Goal: Task Accomplishment & Management: Complete application form

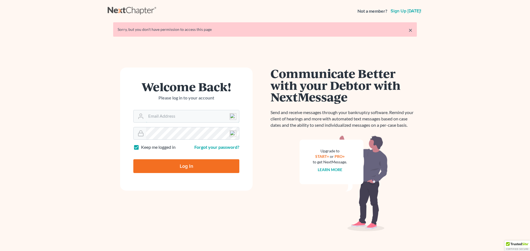
type input "[EMAIL_ADDRESS][DOMAIN_NAME]"
click at [182, 168] on input "Log In" at bounding box center [186, 167] width 106 height 14
type input "Thinking..."
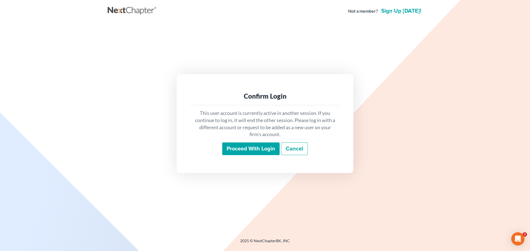
click at [259, 152] on input "Proceed with login" at bounding box center [250, 149] width 57 height 13
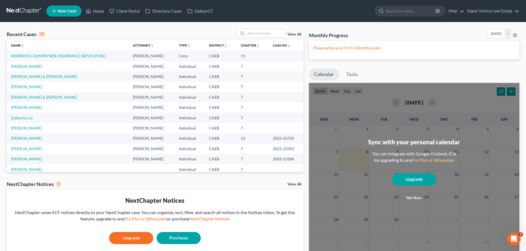
click at [297, 33] on link "View All" at bounding box center [294, 35] width 14 height 4
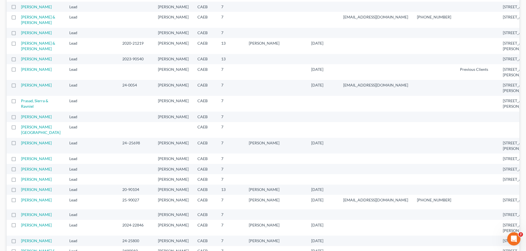
scroll to position [414, 0]
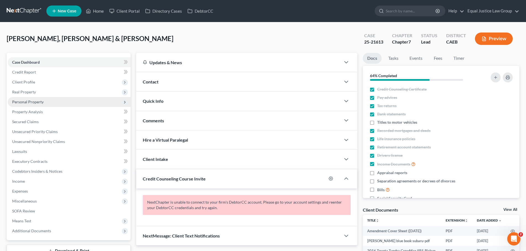
click at [32, 98] on span "Personal Property" at bounding box center [69, 102] width 123 height 10
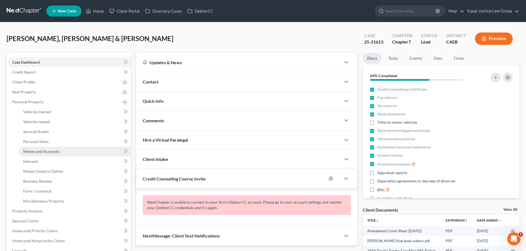
click at [30, 150] on span "Money and Accounts" at bounding box center [41, 151] width 36 height 5
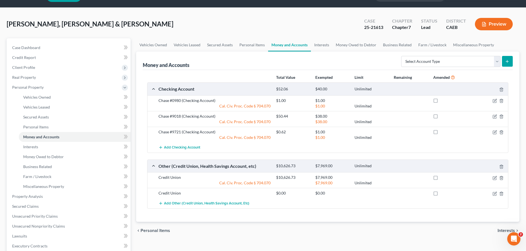
scroll to position [28, 0]
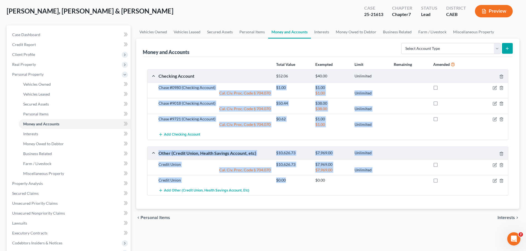
drag, startPoint x: 155, startPoint y: 86, endPoint x: 288, endPoint y: 183, distance: 164.5
click at [288, 183] on div "Checking Account $52.06 $40.00 Unlimited Chase #0980 (Checking Account) $1.00 $…" at bounding box center [327, 133] width 361 height 126
copy div "Chase #0980 (Checking Account) $1.00 $1.00 Cal. Civ. Proc. Code § 704.070 $1.00…"
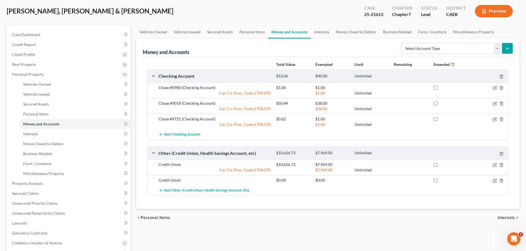
click at [318, 199] on div "Total Value Exempted Limit Remaining Amended Checking Account $52.06 $40.00 Unl…" at bounding box center [328, 133] width 370 height 152
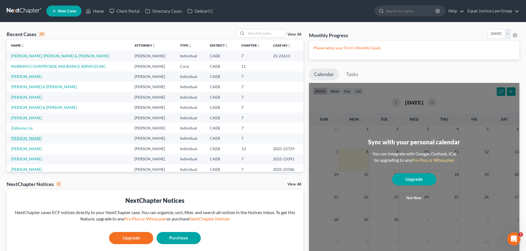
drag, startPoint x: 29, startPoint y: 137, endPoint x: 32, endPoint y: 137, distance: 3.0
click at [29, 137] on link "McKenna, Ronald" at bounding box center [26, 138] width 31 height 5
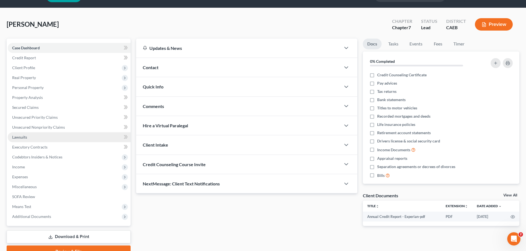
scroll to position [42, 0]
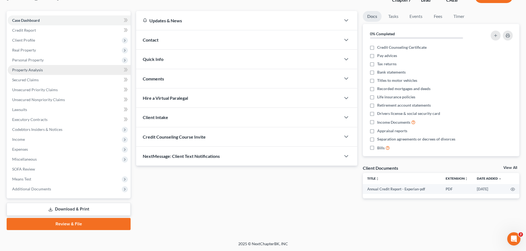
click at [34, 70] on span "Property Analysis" at bounding box center [27, 70] width 31 height 5
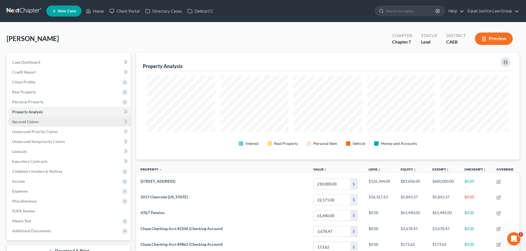
click at [28, 123] on span "Secured Claims" at bounding box center [25, 121] width 26 height 5
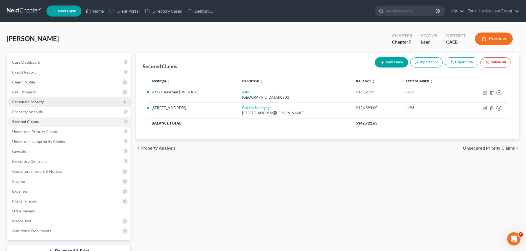
click at [30, 98] on span "Personal Property" at bounding box center [69, 102] width 123 height 10
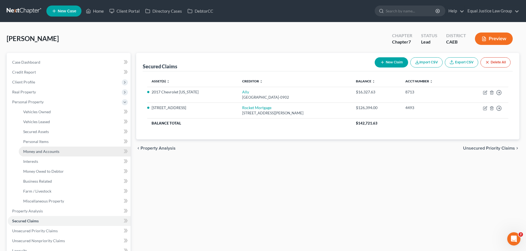
click at [36, 152] on span "Money and Accounts" at bounding box center [41, 151] width 36 height 5
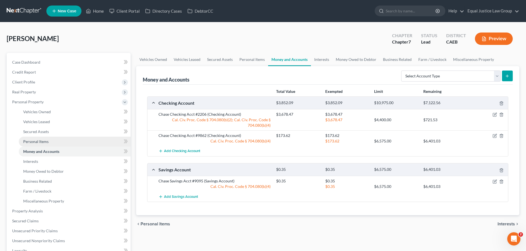
click at [45, 143] on span "Personal Items" at bounding box center [35, 141] width 25 height 5
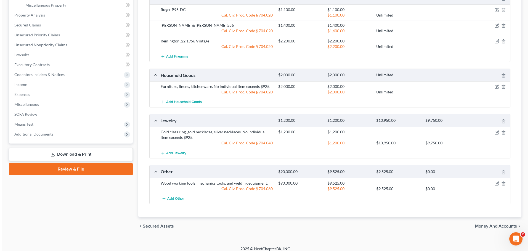
scroll to position [201, 0]
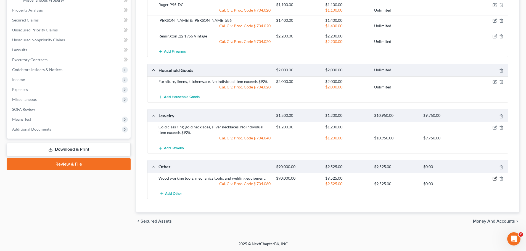
click at [494, 178] on icon "button" at bounding box center [494, 179] width 4 height 4
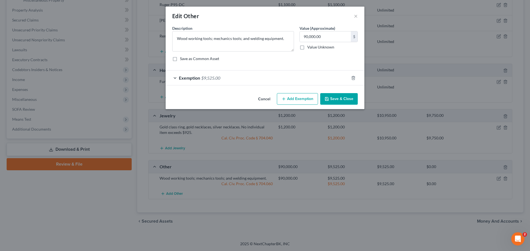
click at [184, 76] on span "Exemption" at bounding box center [189, 77] width 21 height 5
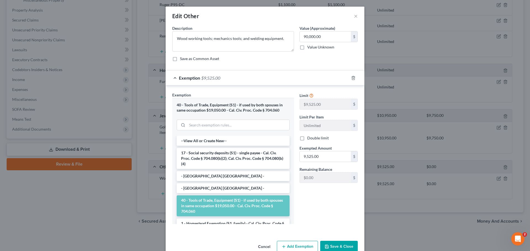
click at [183, 75] on span "Exemption" at bounding box center [189, 77] width 21 height 5
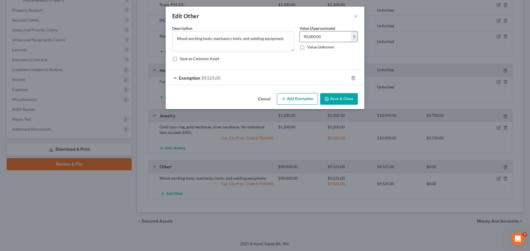
click at [330, 36] on input "90,000.00" at bounding box center [325, 36] width 51 height 10
type input "1,800.00"
click at [259, 54] on div "Description * Wood working tools; mechanics tools; and welding equipment. Value…" at bounding box center [264, 45] width 191 height 41
click at [190, 75] on div "Exemption $9,525.00" at bounding box center [257, 78] width 183 height 15
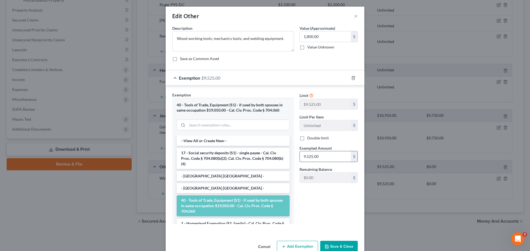
click at [333, 155] on input "9,525.00" at bounding box center [325, 157] width 51 height 10
type input "1,800.00"
click at [326, 206] on div "Limit $9,525.00 $ Limit Per Item Unlimited $ Double limit Exempted Amount * 1,8…" at bounding box center [329, 160] width 64 height 137
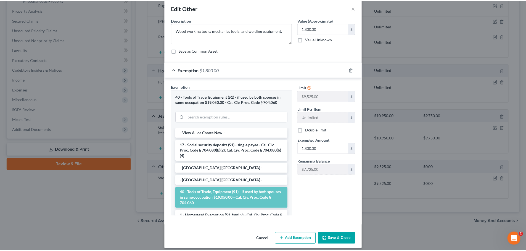
scroll to position [12, 0]
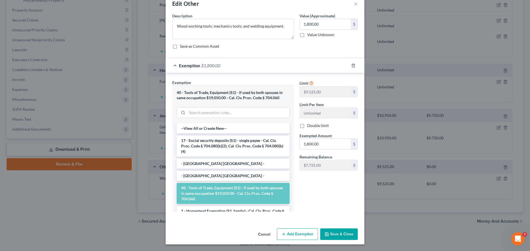
click at [334, 235] on button "Save & Close" at bounding box center [339, 235] width 38 height 12
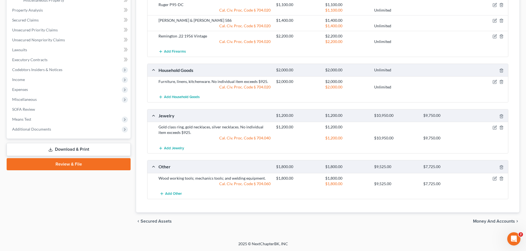
click at [274, 199] on div "Add Other" at bounding box center [332, 194] width 353 height 10
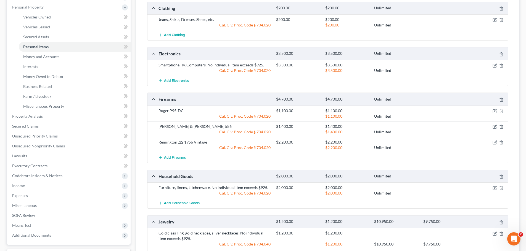
scroll to position [201, 0]
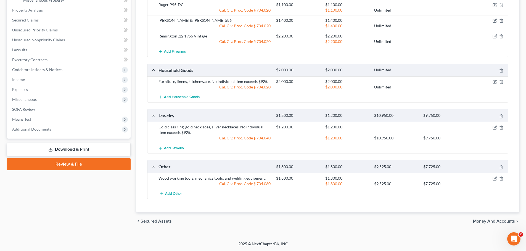
click at [72, 147] on link "Download & Print" at bounding box center [69, 149] width 124 height 13
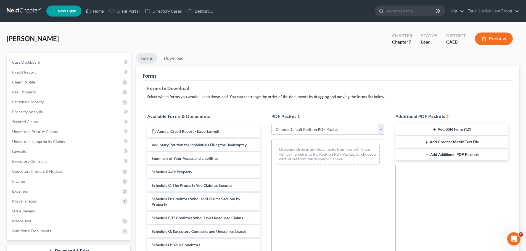
click at [381, 129] on select "Choose Default Petition PDF Packet Complete Bankruptcy Petition (all forms and …" at bounding box center [327, 129] width 113 height 11
select select "9"
click at [271, 124] on select "Choose Default Petition PDF Packet Complete Bankruptcy Petition (all forms and …" at bounding box center [327, 129] width 113 height 11
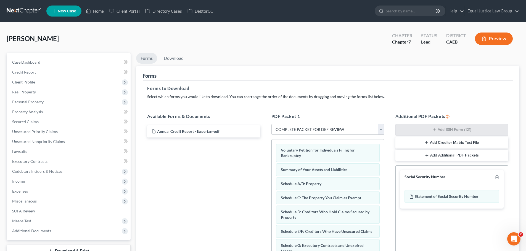
click at [394, 87] on h5 "Forms to Download" at bounding box center [327, 88] width 361 height 7
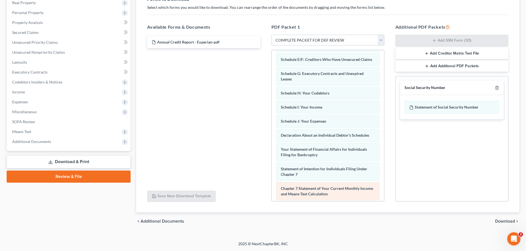
scroll to position [176, 0]
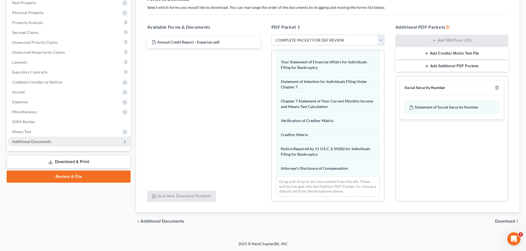
click at [35, 142] on span "Additional Documents" at bounding box center [31, 141] width 39 height 5
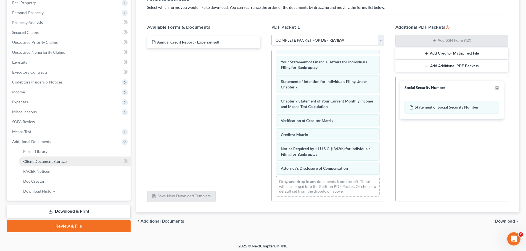
drag, startPoint x: 38, startPoint y: 161, endPoint x: 60, endPoint y: 161, distance: 22.1
click at [38, 161] on span "Client Document Storage" at bounding box center [44, 161] width 43 height 5
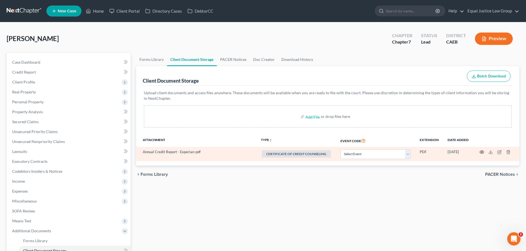
click at [480, 152] on icon "button" at bounding box center [481, 152] width 4 height 4
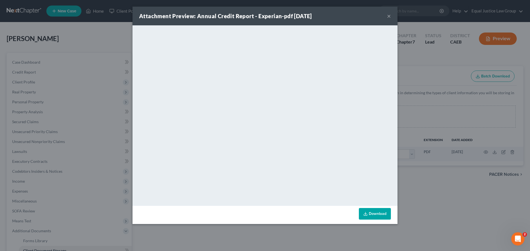
click at [389, 16] on button "×" at bounding box center [389, 16] width 4 height 7
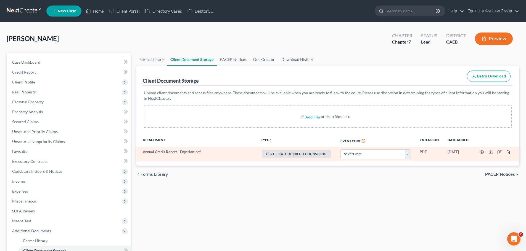
click at [506, 152] on icon "button" at bounding box center [508, 152] width 4 height 4
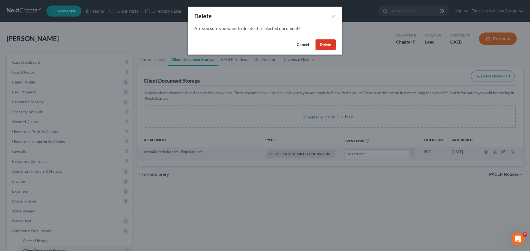
click at [330, 44] on button "Delete" at bounding box center [325, 44] width 20 height 11
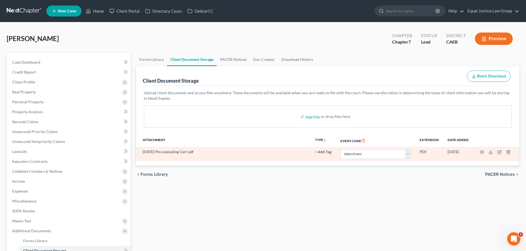
click at [321, 152] on button "+ Add Tag" at bounding box center [323, 153] width 17 height 4
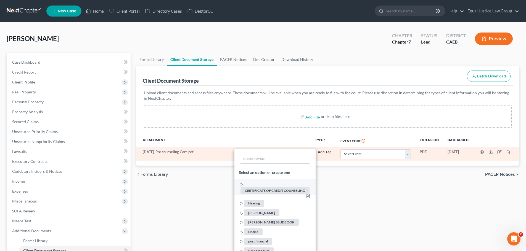
click at [275, 190] on span "CERTIFICATE OF CREDIT COUNSELING" at bounding box center [274, 190] width 69 height 7
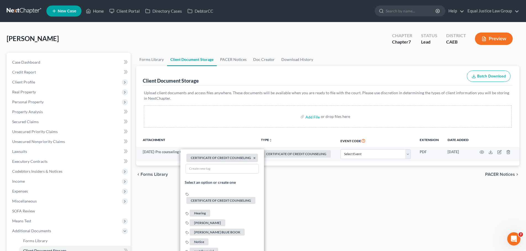
click at [329, 193] on div "Forms Library Client Document Storage PACER Notices Doc Creator Download Histor…" at bounding box center [327, 187] width 389 height 269
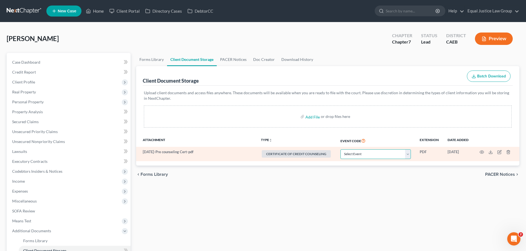
click at [408, 152] on select "Select Event Verification of Master Address List Form" at bounding box center [375, 155] width 70 height 10
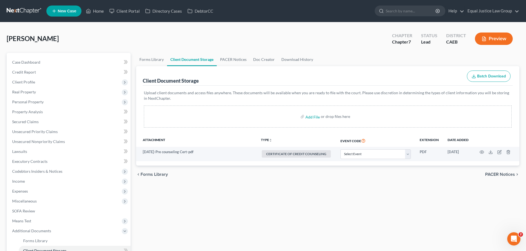
click at [309, 178] on div "chevron_left Forms Library PACER Notices chevron_right" at bounding box center [327, 175] width 383 height 18
click at [396, 197] on div "Forms Library Client Document Storage PACER Notices Doc Creator Download Histor…" at bounding box center [327, 187] width 389 height 269
click at [216, 196] on div "Forms Library Client Document Storage PACER Notices Doc Creator Download Histor…" at bounding box center [327, 187] width 389 height 269
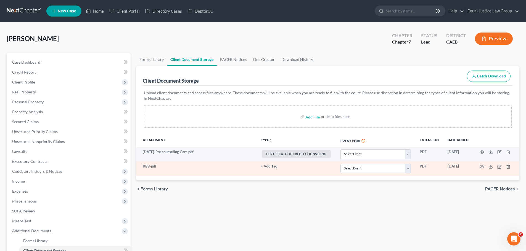
click at [274, 167] on button "+ Add Tag" at bounding box center [269, 167] width 17 height 4
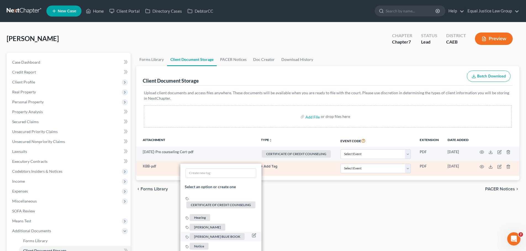
click at [204, 237] on span "KELLY BLUE BOOK" at bounding box center [217, 236] width 55 height 7
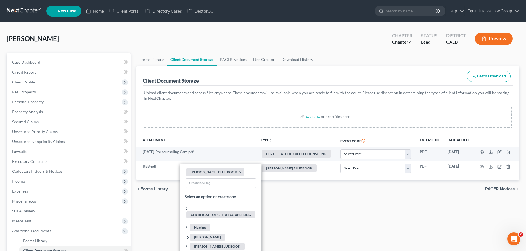
click at [337, 221] on div "Forms Library Client Document Storage PACER Notices Doc Creator Download Histor…" at bounding box center [327, 187] width 389 height 269
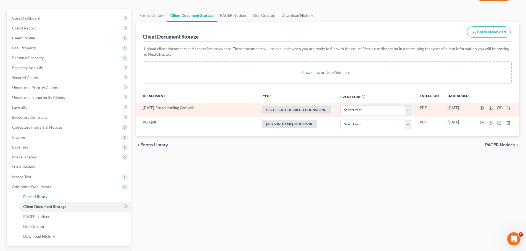
scroll to position [55, 0]
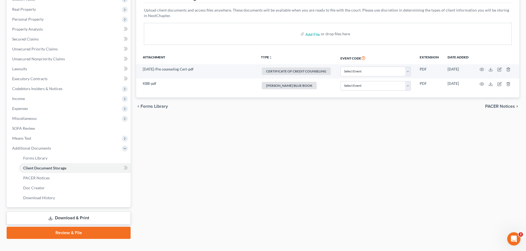
click at [101, 218] on link "Download & Print" at bounding box center [69, 218] width 124 height 13
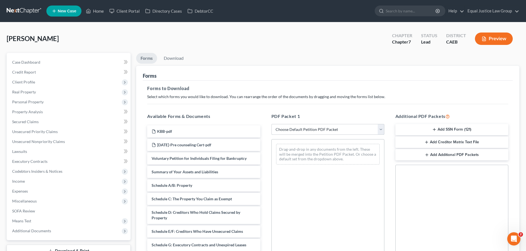
click at [380, 129] on select "Choose Default Petition PDF Packet Complete Bankruptcy Petition (all forms and …" at bounding box center [327, 129] width 113 height 11
select select "9"
click at [271, 124] on select "Choose Default Petition PDF Packet Complete Bankruptcy Petition (all forms and …" at bounding box center [327, 129] width 113 height 11
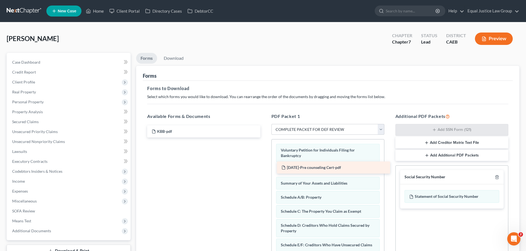
drag, startPoint x: 184, startPoint y: 146, endPoint x: 313, endPoint y: 168, distance: 131.7
click at [264, 138] on div "2025-08-27-Pre counseling Cert-pdf KBB-pdf 2025-08-27-Pre counseling Cert-pdf" at bounding box center [204, 132] width 122 height 12
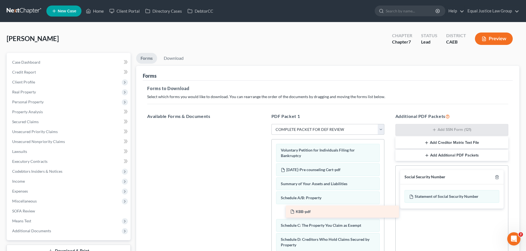
drag, startPoint x: 169, startPoint y: 132, endPoint x: 304, endPoint y: 211, distance: 156.2
click at [264, 124] on div "KBB-pdf KBB-pdf" at bounding box center [204, 124] width 122 height 0
click at [211, 195] on div at bounding box center [204, 200] width 122 height 152
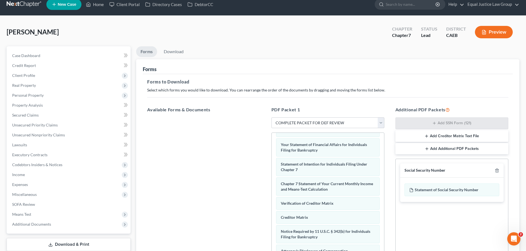
scroll to position [89, 0]
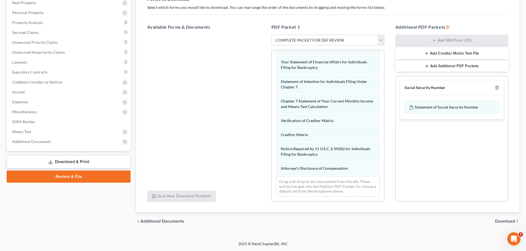
click at [503, 221] on span "Download" at bounding box center [505, 221] width 20 height 4
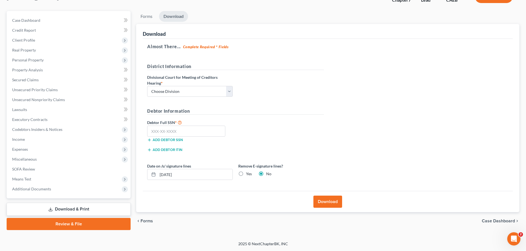
scroll to position [42, 0]
click at [226, 87] on select "Choose Division Fresno Modesto Sacramento" at bounding box center [190, 91] width 86 height 11
select select "2"
click at [147, 86] on select "Choose Division Fresno Modesto Sacramento" at bounding box center [190, 91] width 86 height 11
click at [162, 133] on input "text" at bounding box center [186, 131] width 78 height 11
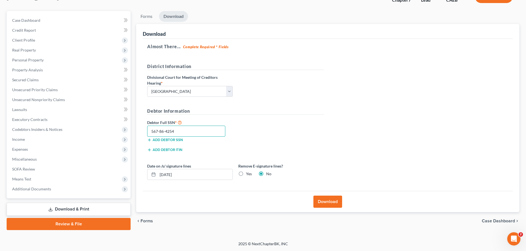
type input "567-86-4254"
click at [329, 202] on button "Download" at bounding box center [327, 202] width 29 height 12
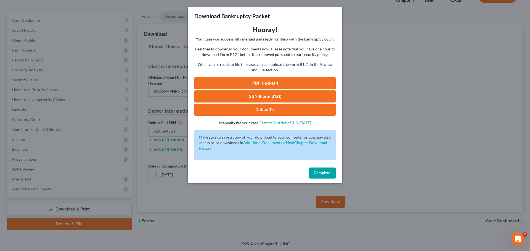
click at [280, 82] on link "PDF Packet 1" at bounding box center [264, 83] width 141 height 12
click at [246, 97] on link "SSN (Form B121)" at bounding box center [264, 97] width 141 height 12
click at [391, 85] on div "Download Bankruptcy Packet Hooray! Your case was successfully merged and ready …" at bounding box center [265, 125] width 530 height 251
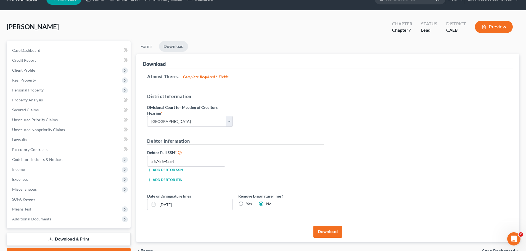
scroll to position [0, 0]
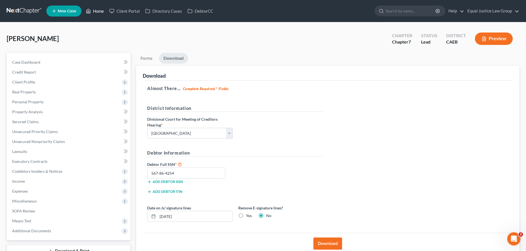
click at [96, 12] on link "Home" at bounding box center [94, 11] width 23 height 10
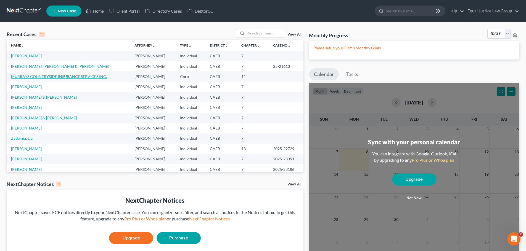
click at [86, 75] on link "MURRAYS COUNTRYSIDE INSURANCE SERVICES INC." at bounding box center [59, 76] width 96 height 5
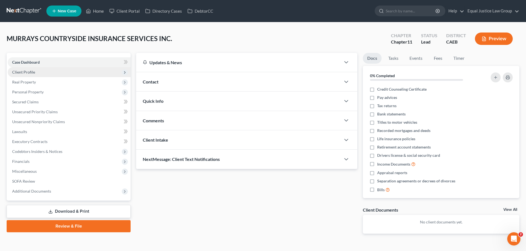
click at [47, 73] on span "Client Profile" at bounding box center [69, 72] width 123 height 10
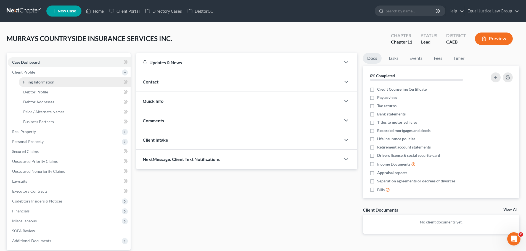
click at [55, 82] on link "Filing Information" at bounding box center [75, 82] width 112 height 10
select select "3"
select select "1"
